Goal: Task Accomplishment & Management: Manage account settings

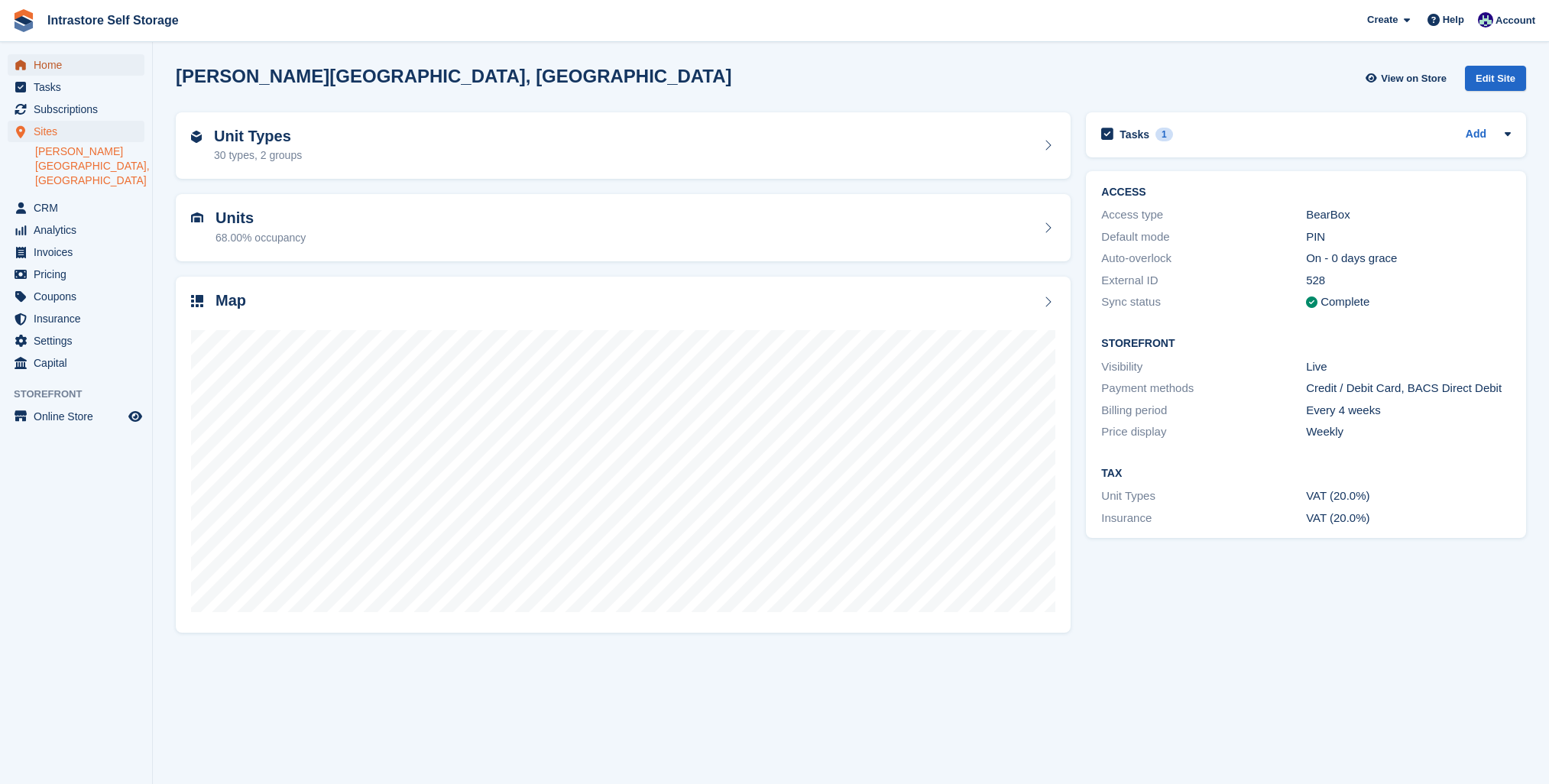
click at [99, 68] on span "Home" at bounding box center [80, 65] width 92 height 22
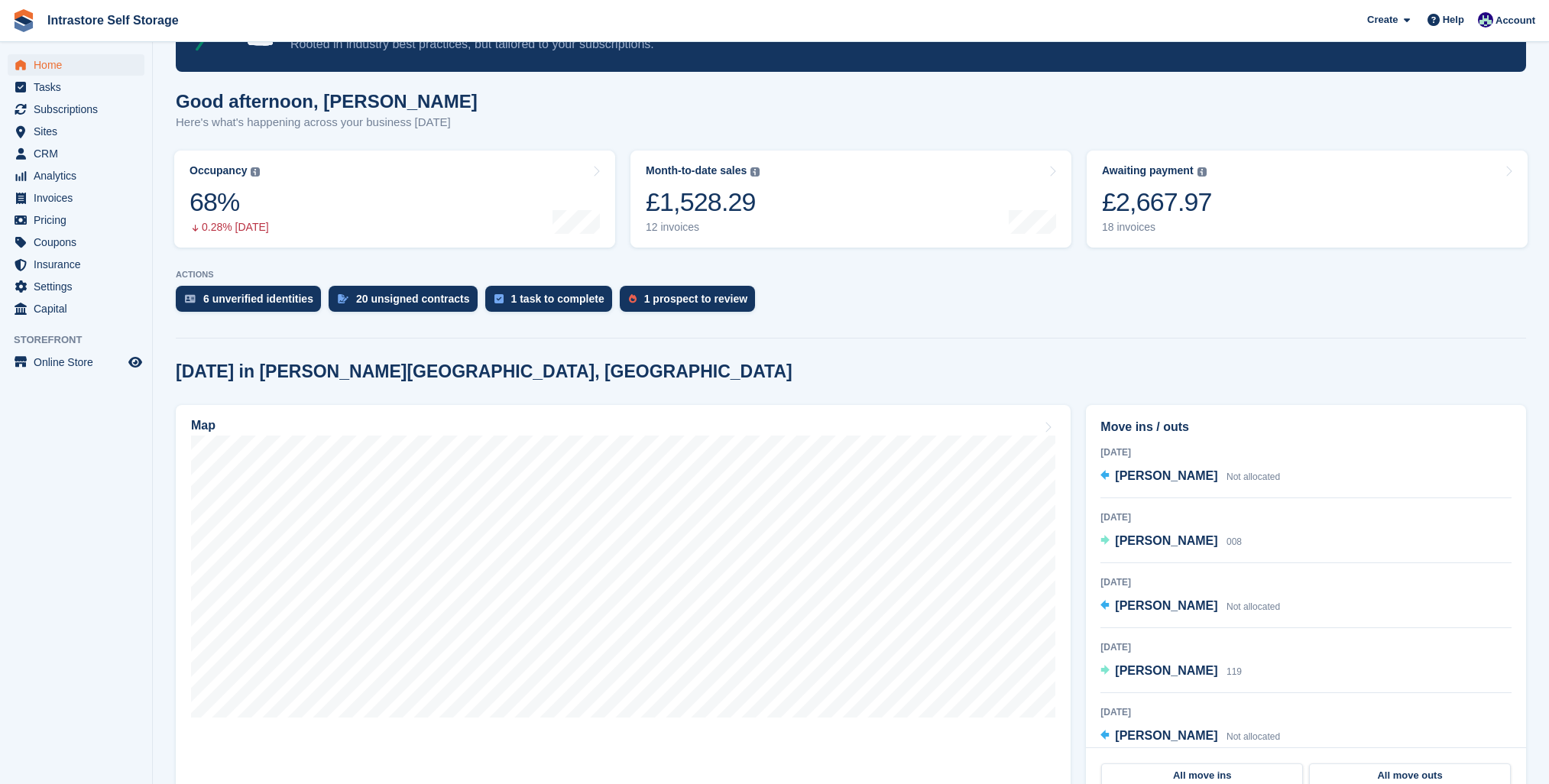
scroll to position [146, 0]
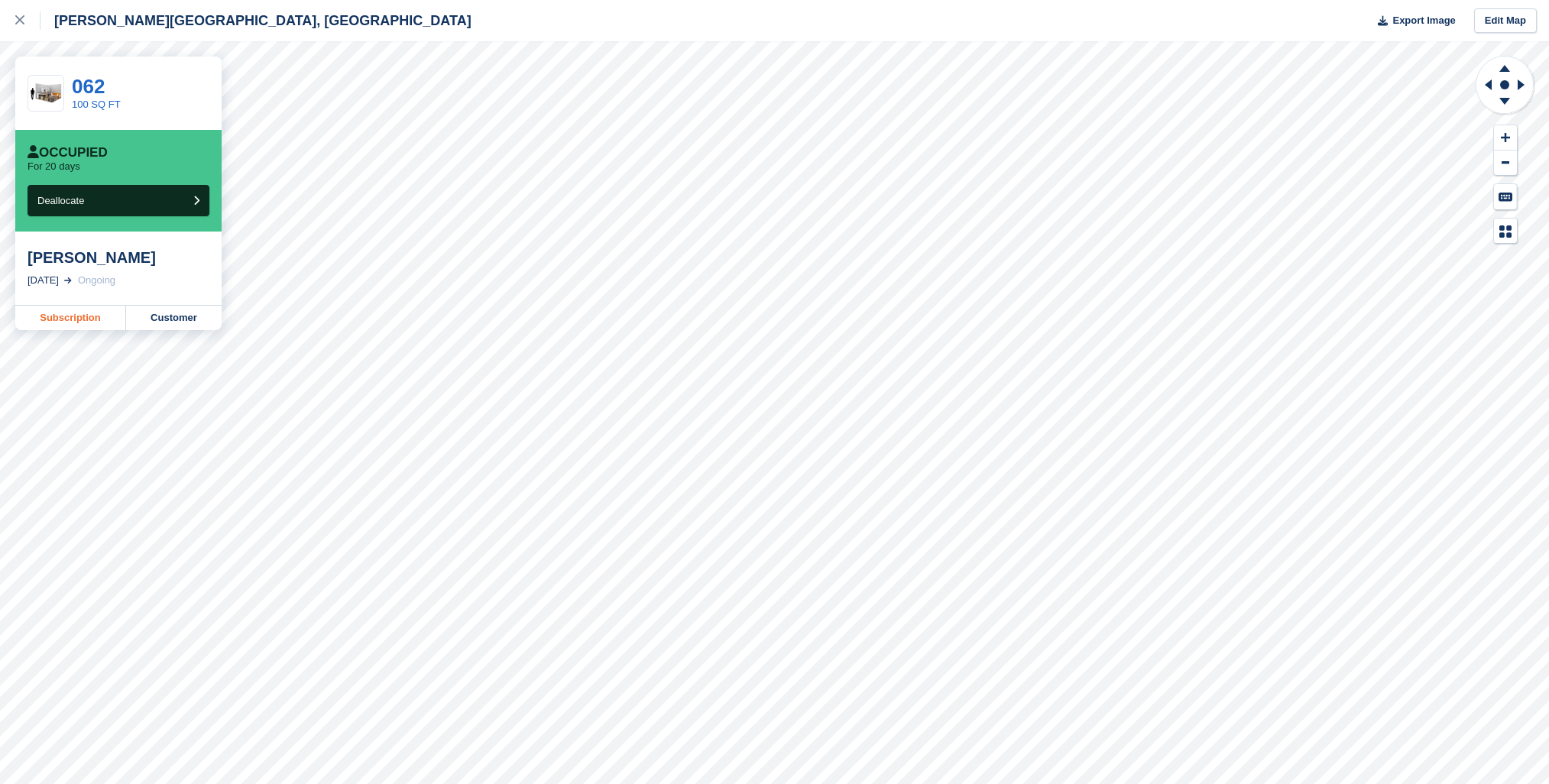
click at [82, 316] on link "Subscription" at bounding box center [71, 318] width 111 height 24
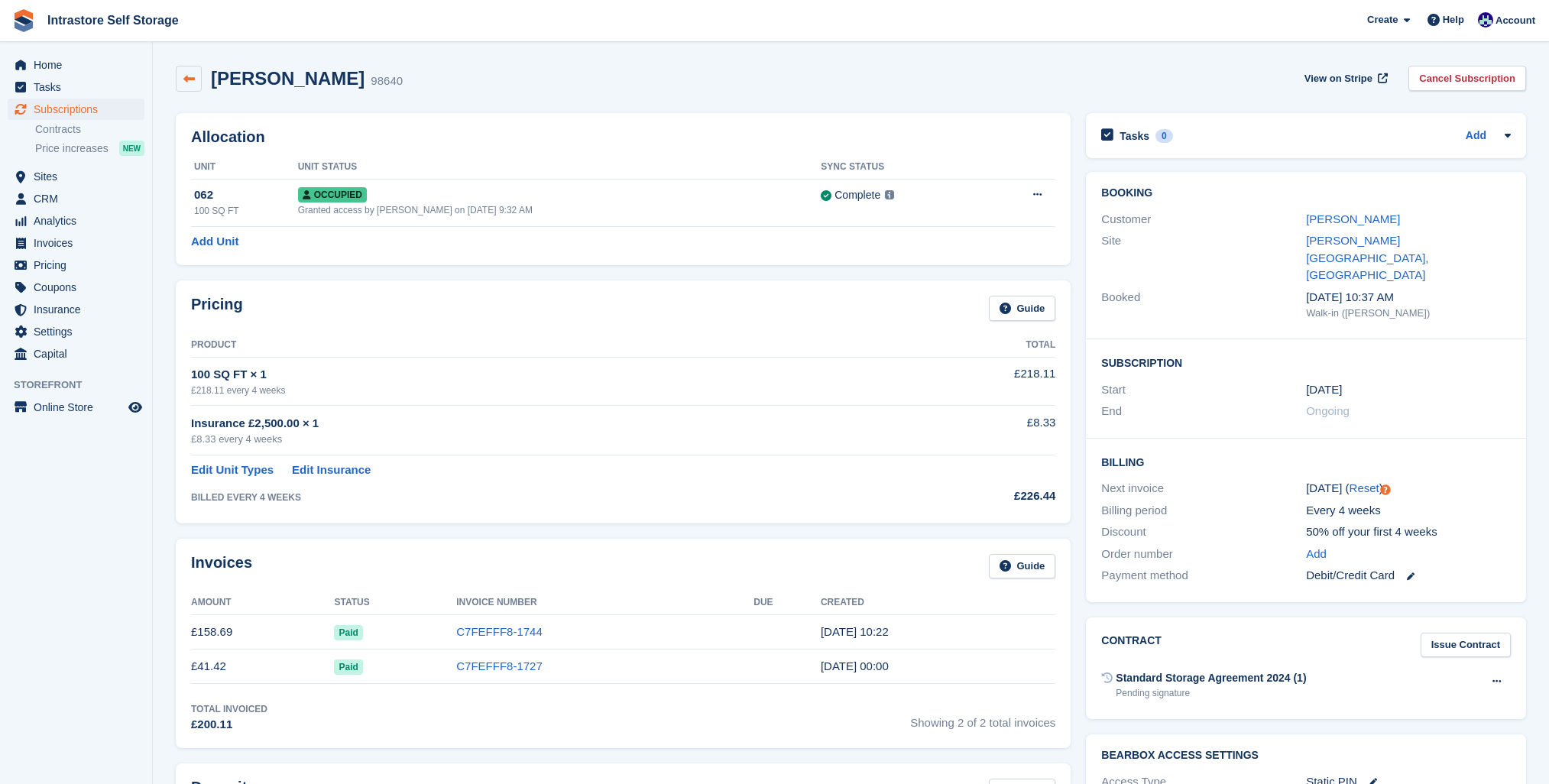
click at [196, 80] on link at bounding box center [189, 79] width 26 height 26
